Goal: Information Seeking & Learning: Learn about a topic

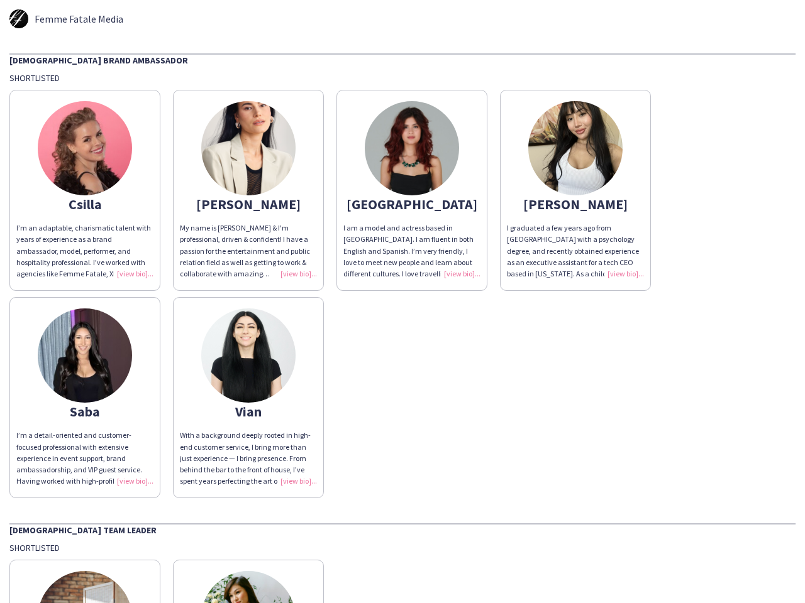
click at [402, 302] on div "Csilla I’m an adaptable, charismatic talent with years of experience as a brand…" at bounding box center [402, 291] width 786 height 415
click at [85, 190] on img at bounding box center [85, 148] width 94 height 94
click at [248, 190] on img at bounding box center [248, 148] width 94 height 94
click at [412, 190] on img at bounding box center [412, 148] width 94 height 94
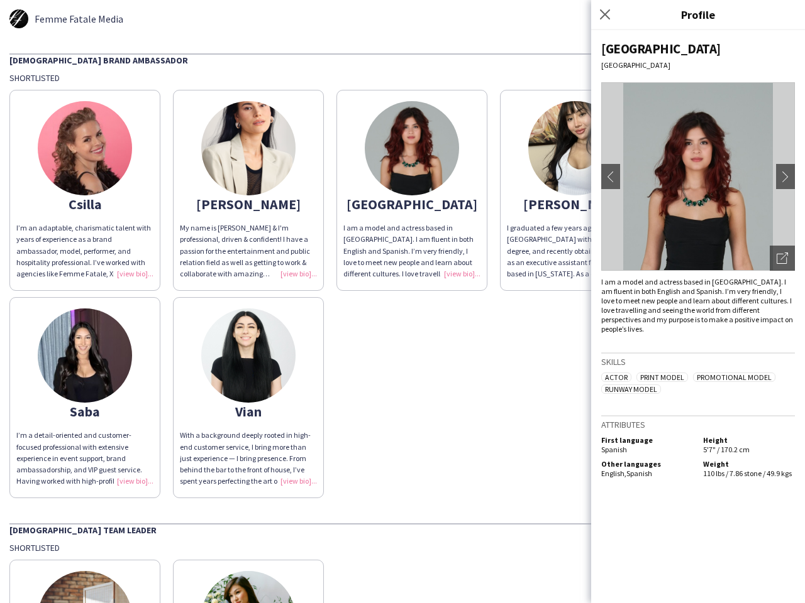
click at [575, 190] on img at bounding box center [575, 148] width 94 height 94
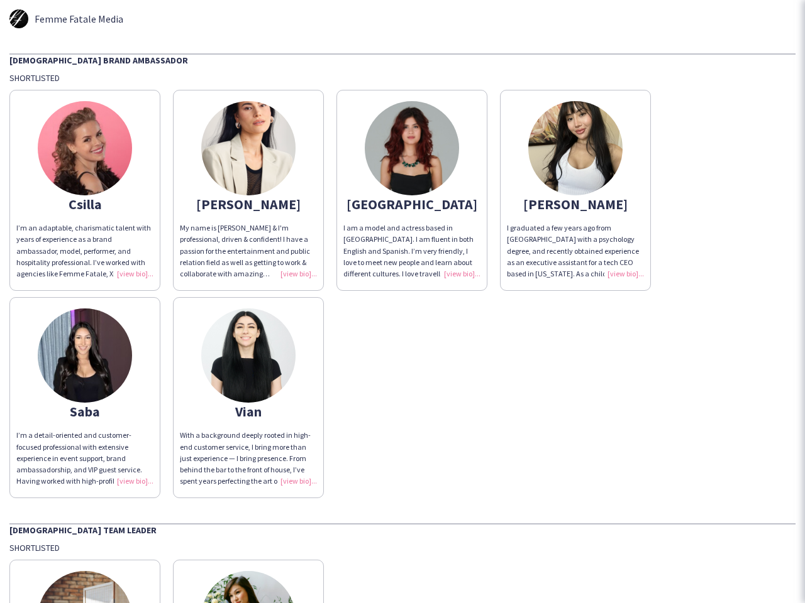
click at [85, 398] on img at bounding box center [85, 356] width 94 height 94
click at [248, 398] on img at bounding box center [248, 356] width 94 height 94
